Goal: Information Seeking & Learning: Understand process/instructions

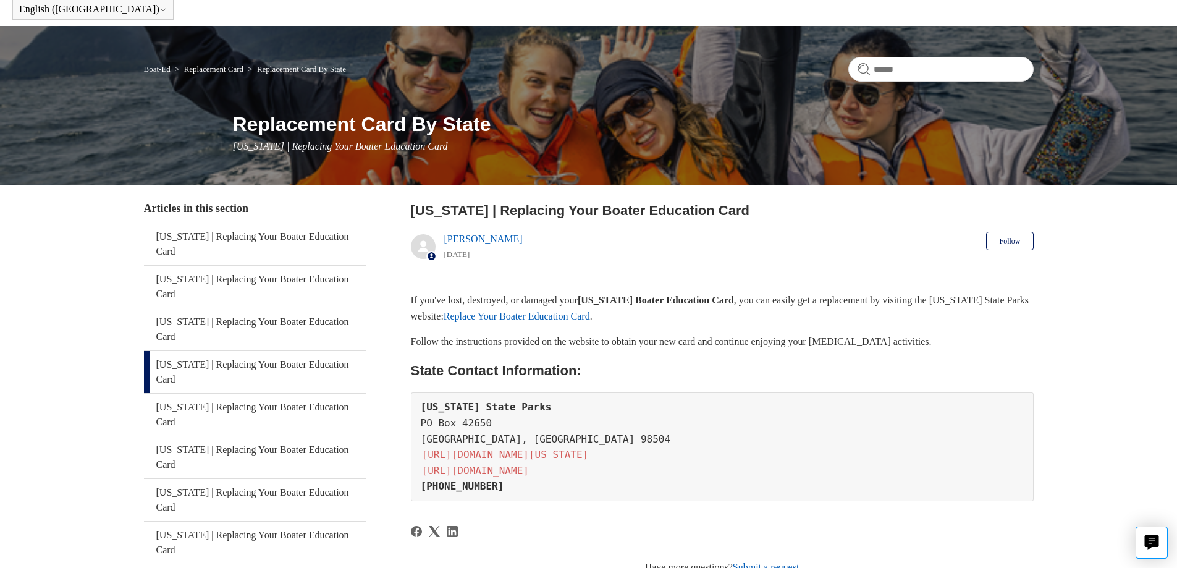
scroll to position [124, 0]
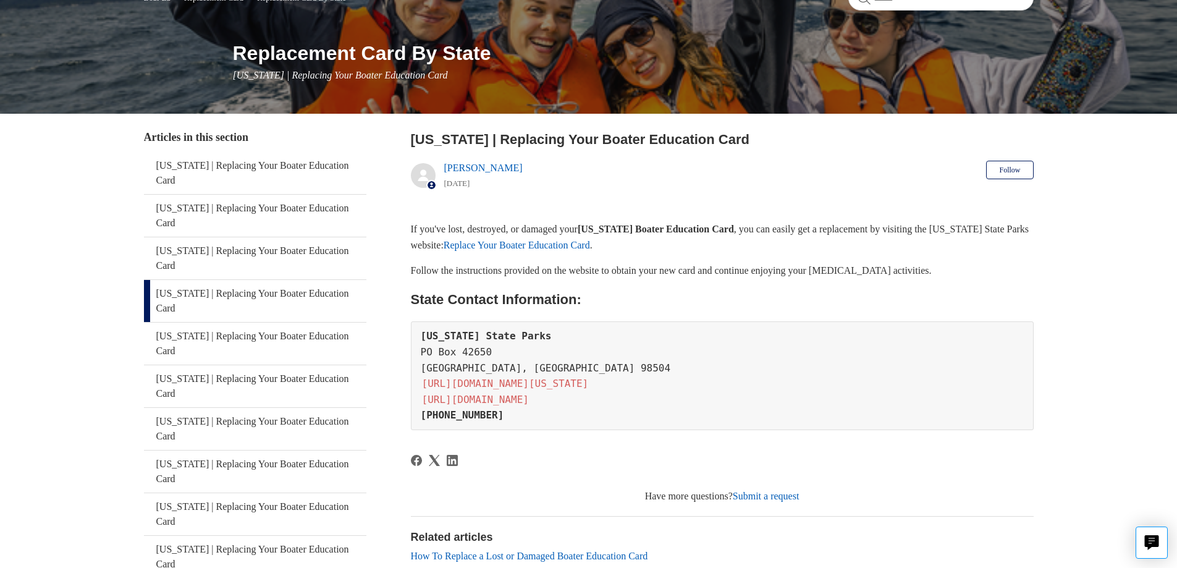
click at [590, 249] on link "Replace Your Boater Education Card" at bounding box center [517, 245] width 146 height 11
click at [261, 339] on link "[US_STATE] | Replacing Your Boater Education Card" at bounding box center [255, 343] width 222 height 42
click at [187, 295] on link "[US_STATE] | Replacing Your Boater Education Card" at bounding box center [255, 301] width 222 height 42
